Goal: Transaction & Acquisition: Obtain resource

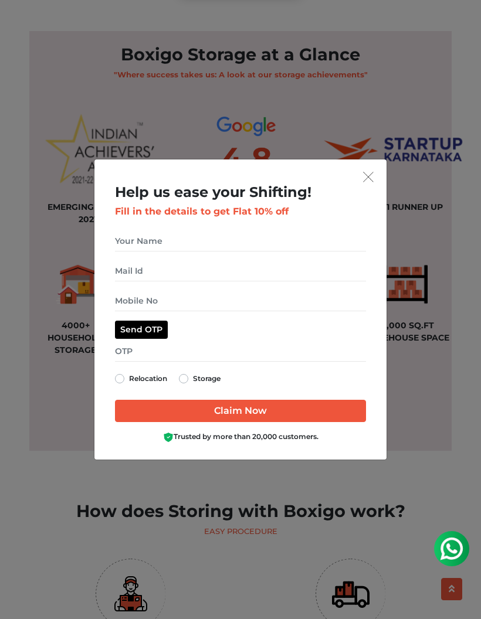
click at [373, 184] on button "get free quote dialog" at bounding box center [369, 176] width 18 height 15
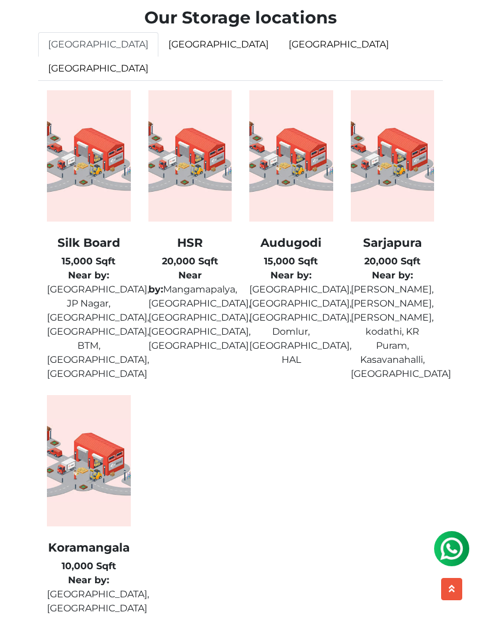
scroll to position [3754, 0]
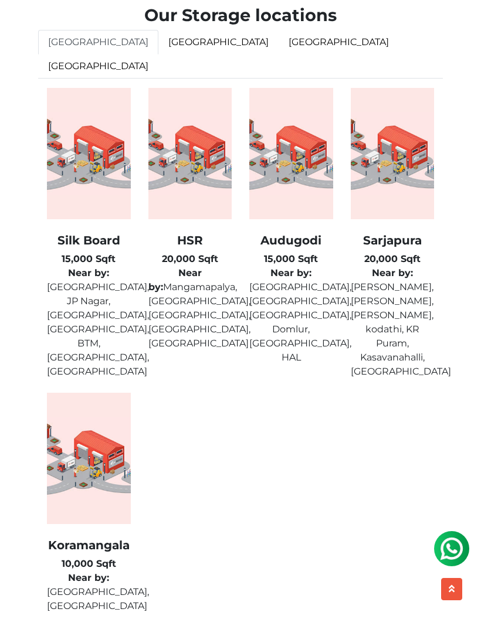
click at [158, 52] on link "[GEOGRAPHIC_DATA]" at bounding box center [218, 42] width 120 height 25
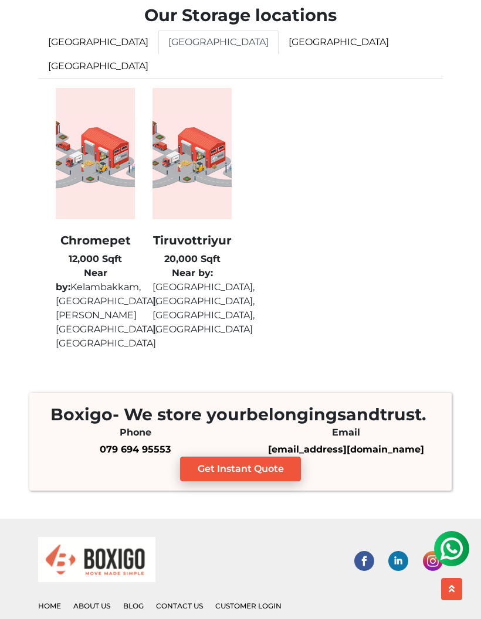
click at [279, 55] on link "hyderabad" at bounding box center [339, 42] width 120 height 25
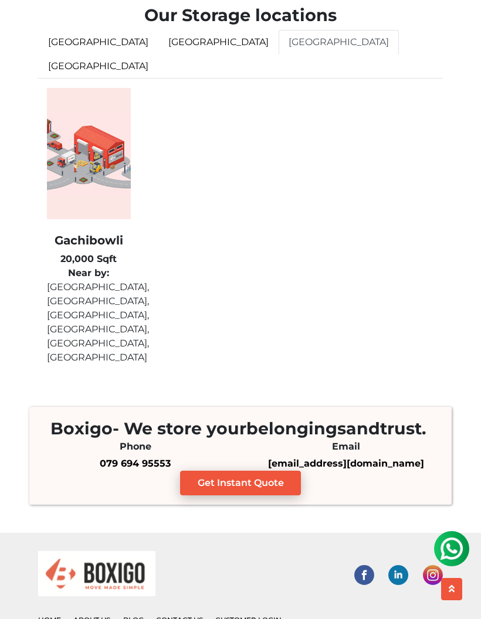
click at [158, 55] on link "[GEOGRAPHIC_DATA]" at bounding box center [98, 66] width 120 height 25
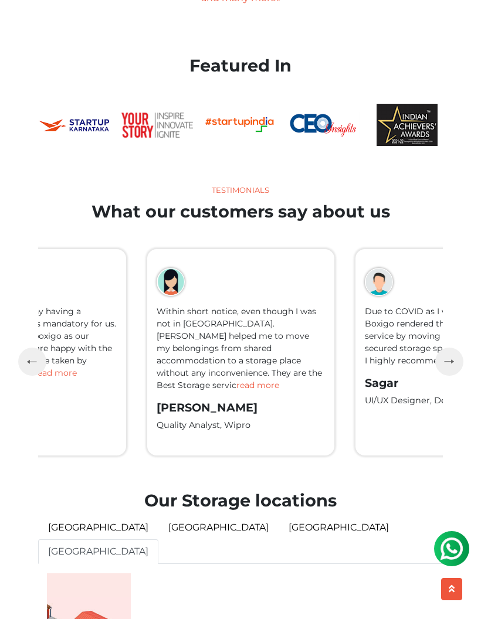
scroll to position [3279, 0]
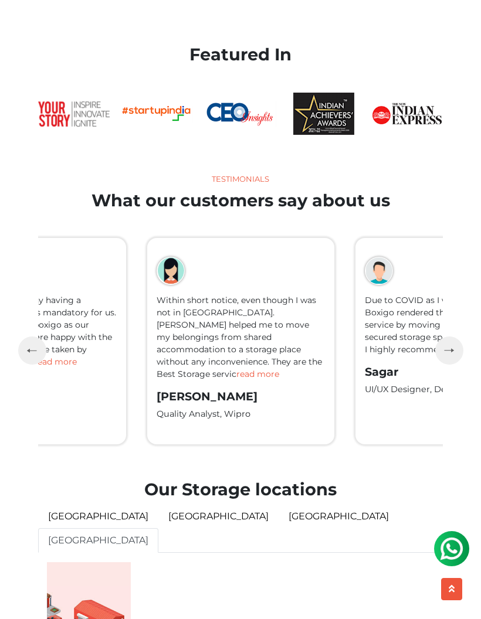
click at [445, 353] on img "button" at bounding box center [449, 349] width 10 height 5
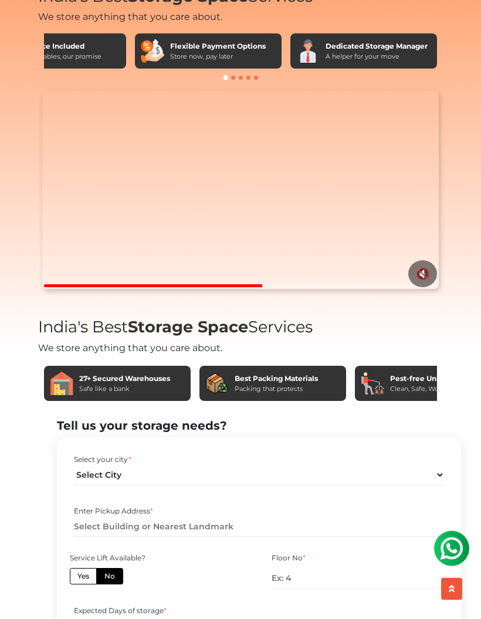
scroll to position [0, 0]
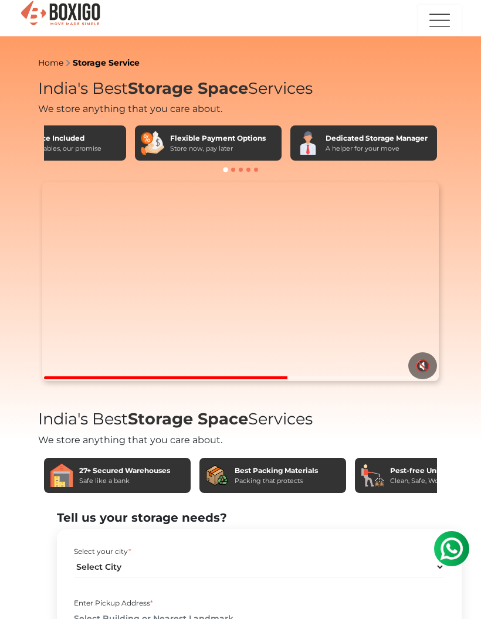
click at [440, 9] on img "button" at bounding box center [439, 20] width 23 height 31
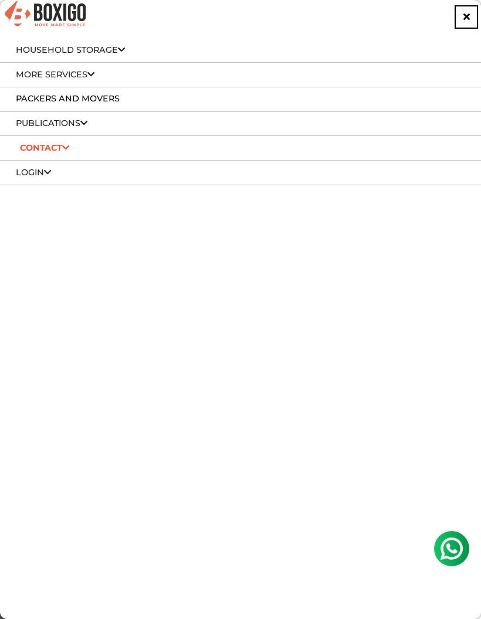
click at [86, 65] on li "More services Self Storage Self Storage in bangalore Self Storage in Hyderabad …" at bounding box center [240, 75] width 481 height 25
click at [96, 66] on li "More services Self Storage Self Storage in bangalore Self Storage in Hyderabad …" at bounding box center [240, 75] width 481 height 25
click at [70, 73] on link "More services" at bounding box center [55, 74] width 79 height 11
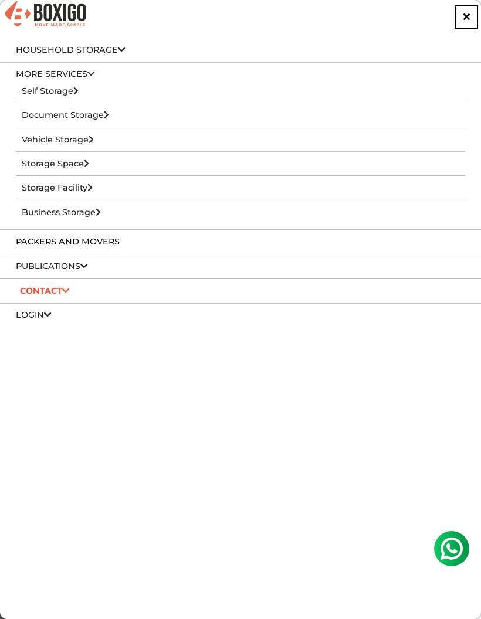
click at [42, 232] on li "Packers and Movers" at bounding box center [240, 242] width 481 height 25
click at [33, 242] on link "Packers and Movers" at bounding box center [68, 241] width 104 height 11
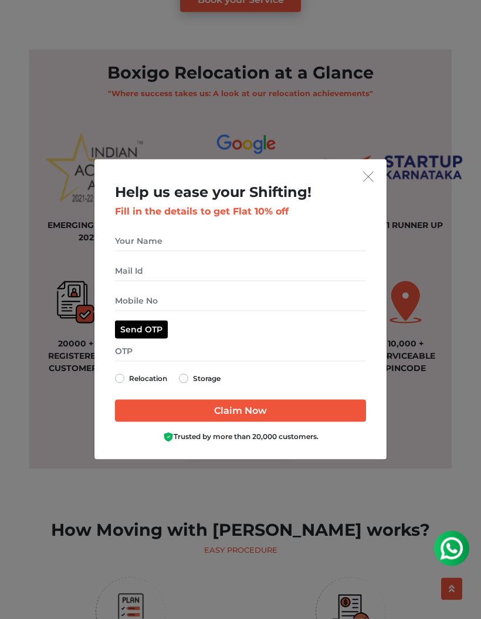
scroll to position [783, 0]
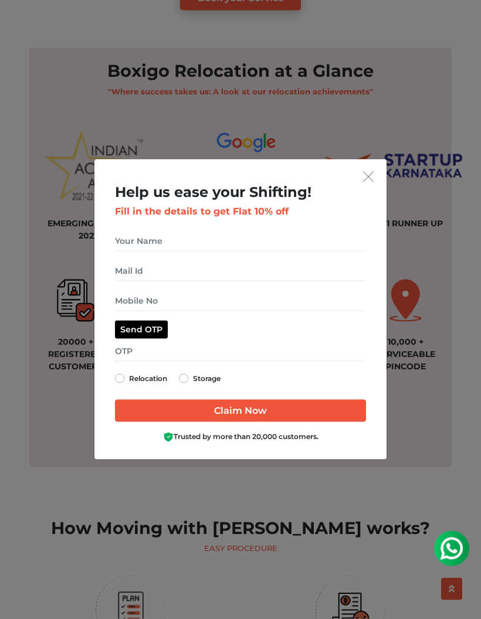
click at [367, 182] on img "get free quote dialog" at bounding box center [368, 177] width 11 height 11
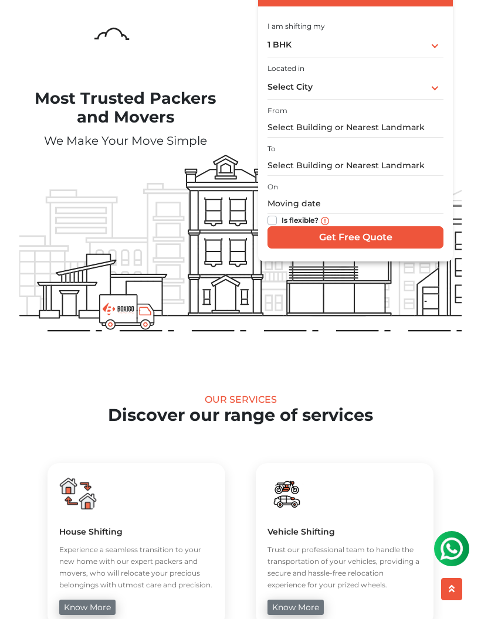
scroll to position [0, 0]
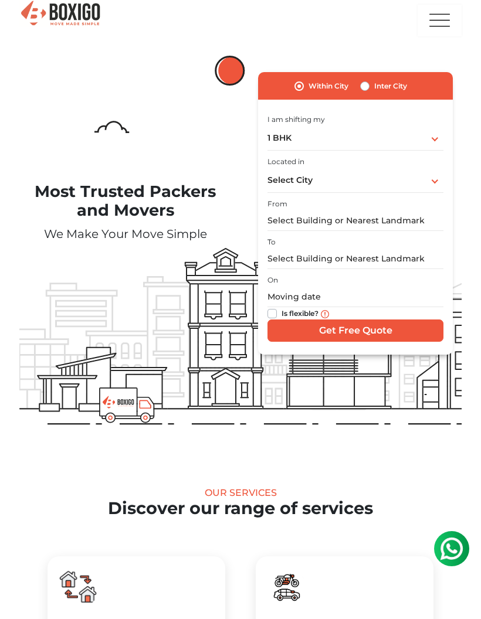
click at [63, 18] on img at bounding box center [60, 13] width 82 height 29
click at [45, 8] on img at bounding box center [60, 13] width 82 height 29
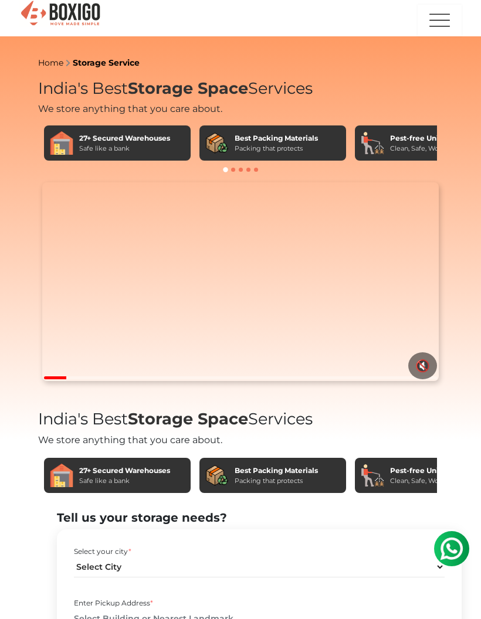
click at [62, 22] on img at bounding box center [60, 13] width 82 height 29
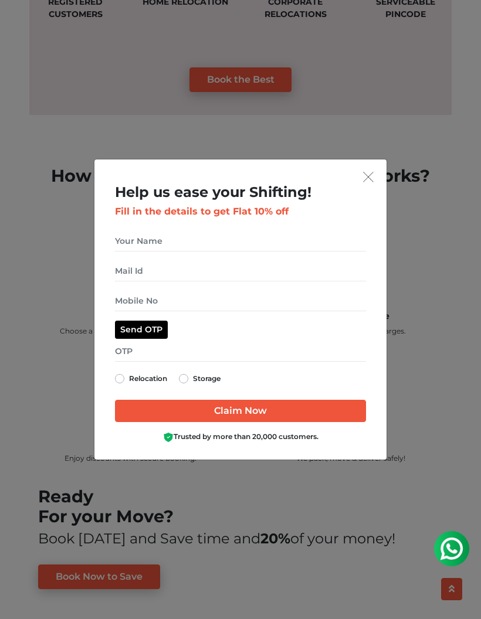
scroll to position [1136, 0]
click at [366, 182] on img "get free quote dialog" at bounding box center [368, 177] width 11 height 11
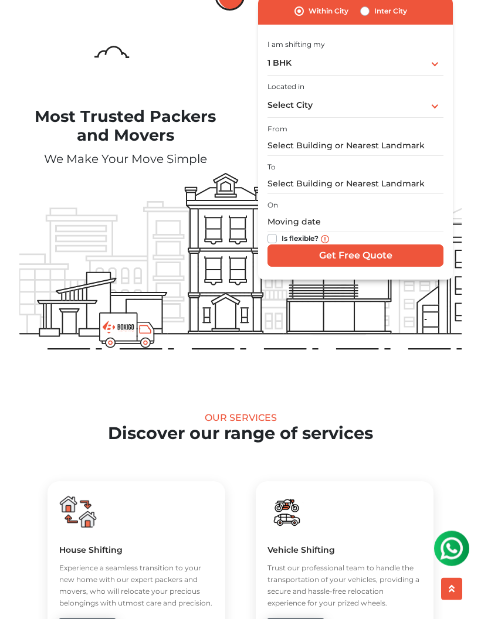
scroll to position [0, 0]
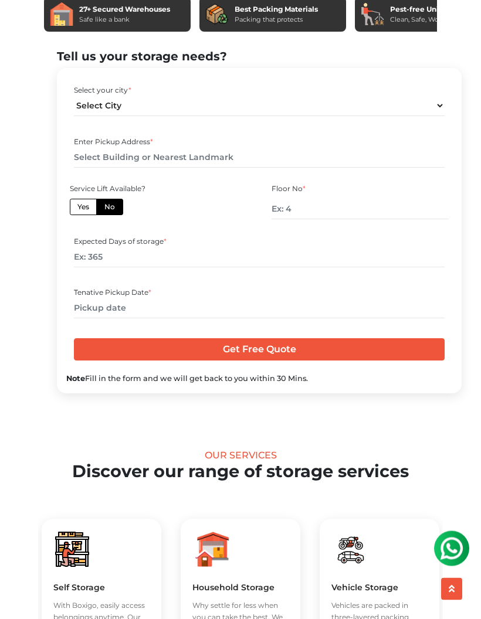
scroll to position [459, 0]
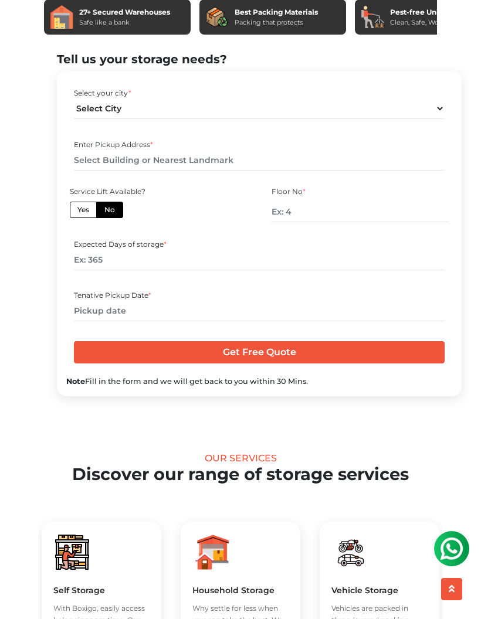
click at [82, 218] on label "Yes" at bounding box center [83, 210] width 27 height 16
click at [82, 212] on input "Yes" at bounding box center [81, 209] width 8 height 8
radio input "true"
click at [109, 270] on input "number" at bounding box center [259, 260] width 371 height 21
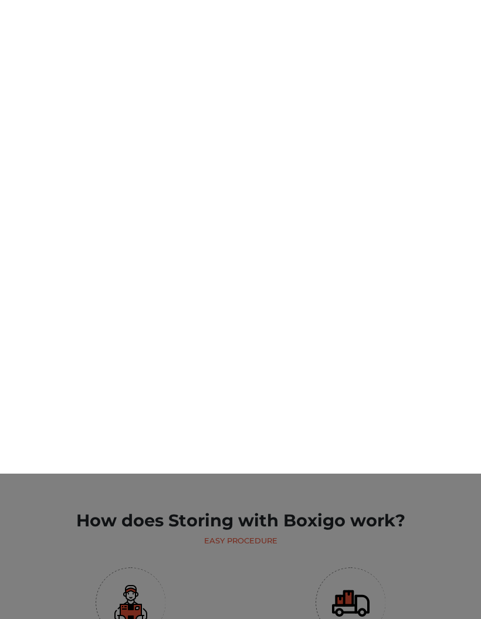
scroll to position [1694, 0]
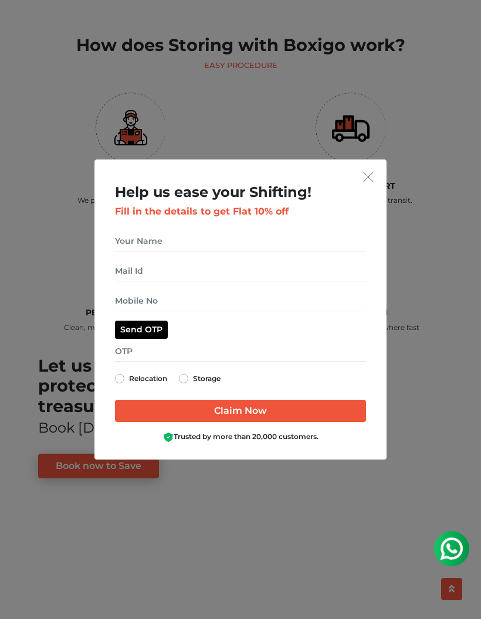
click at [366, 201] on h2 "Help us ease your Shifting!" at bounding box center [241, 192] width 252 height 17
click at [370, 212] on div "Help us ease your Shifting! Fill in the details to get Flat 10% off Send OTP Re…" at bounding box center [240, 317] width 269 height 266
click at [375, 184] on button "get free quote dialog" at bounding box center [369, 176] width 18 height 15
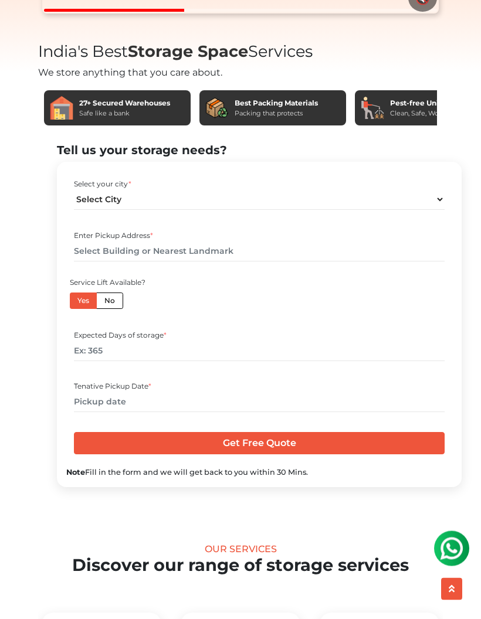
scroll to position [368, 0]
click at [93, 189] on div "Select your city *" at bounding box center [259, 184] width 371 height 11
click at [91, 189] on div "Select your city *" at bounding box center [259, 184] width 371 height 11
click at [160, 189] on div "Select your city *" at bounding box center [259, 184] width 371 height 11
click at [439, 210] on select "Select City Bangalore Bengaluru Bhopal Bhubaneswar Chennai Coimbatore Cuttack D…" at bounding box center [259, 199] width 371 height 21
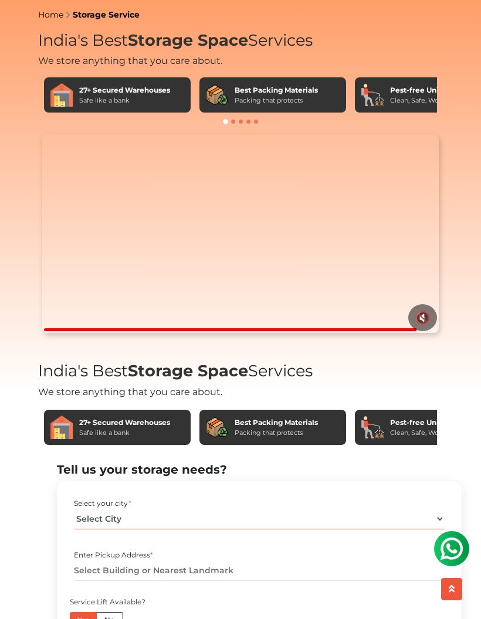
scroll to position [0, 0]
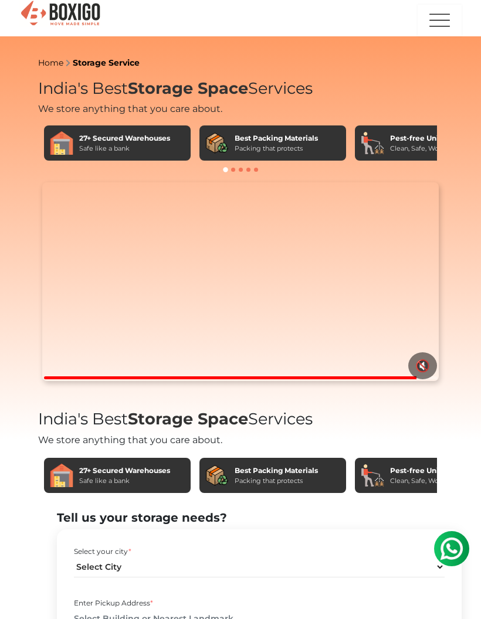
click at [60, 8] on img at bounding box center [60, 13] width 82 height 29
